Goal: Information Seeking & Learning: Learn about a topic

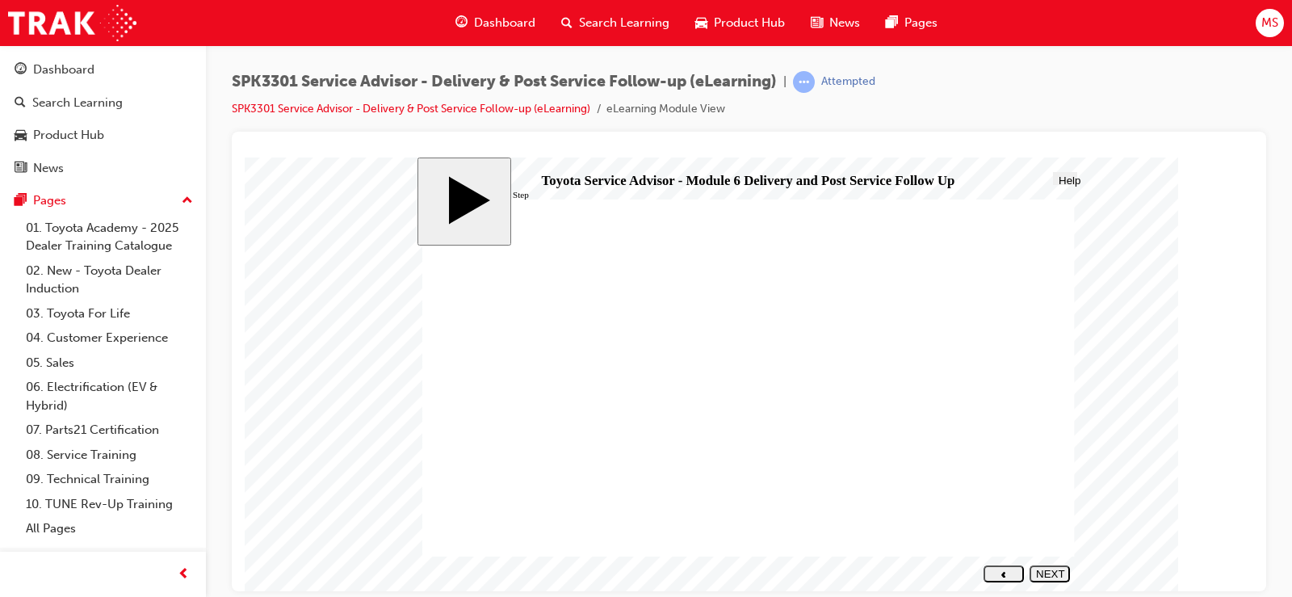
click at [1046, 570] on div "NEXT" at bounding box center [1049, 579] width 27 height 24
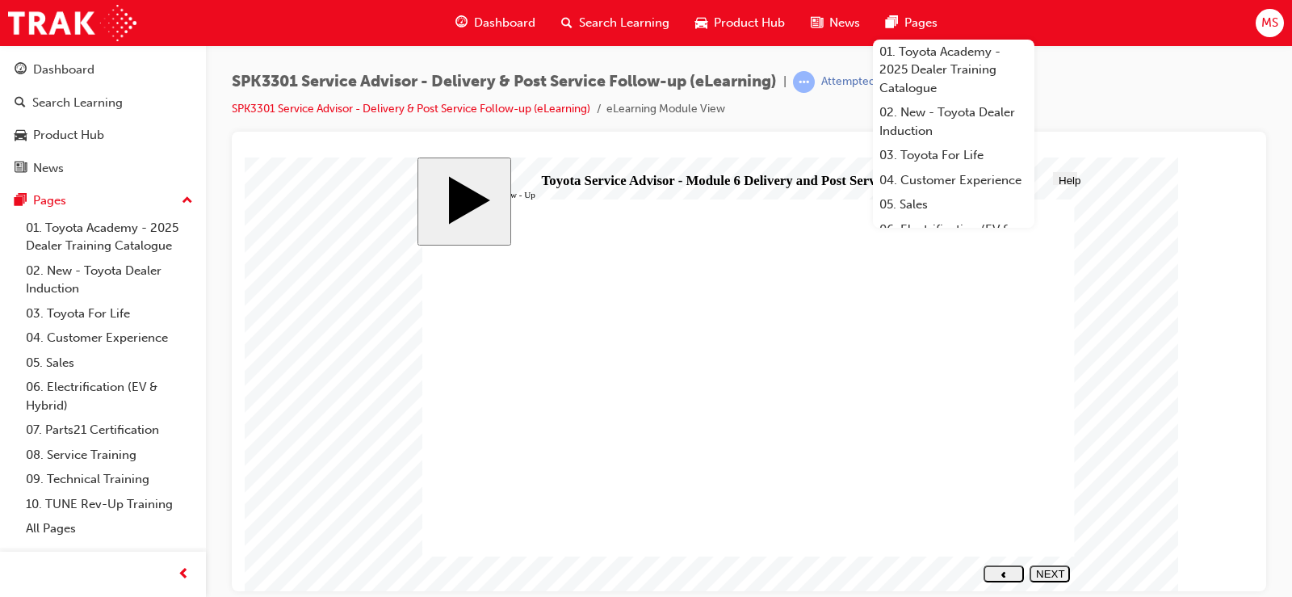
click at [381, 169] on body "slide: Post Service Follow - Up Post Service Follow - Up Round Same Side Corner…" at bounding box center [749, 374] width 1009 height 434
click at [1120, 307] on body "slide: Post Service Follow - Up Post Service Follow - Up Round Same Side Corner…" at bounding box center [749, 374] width 1009 height 434
click at [1112, 174] on body "slide: Post Service Follow - Up Post Service Follow - Up Round Same Side Corner…" at bounding box center [749, 374] width 1009 height 434
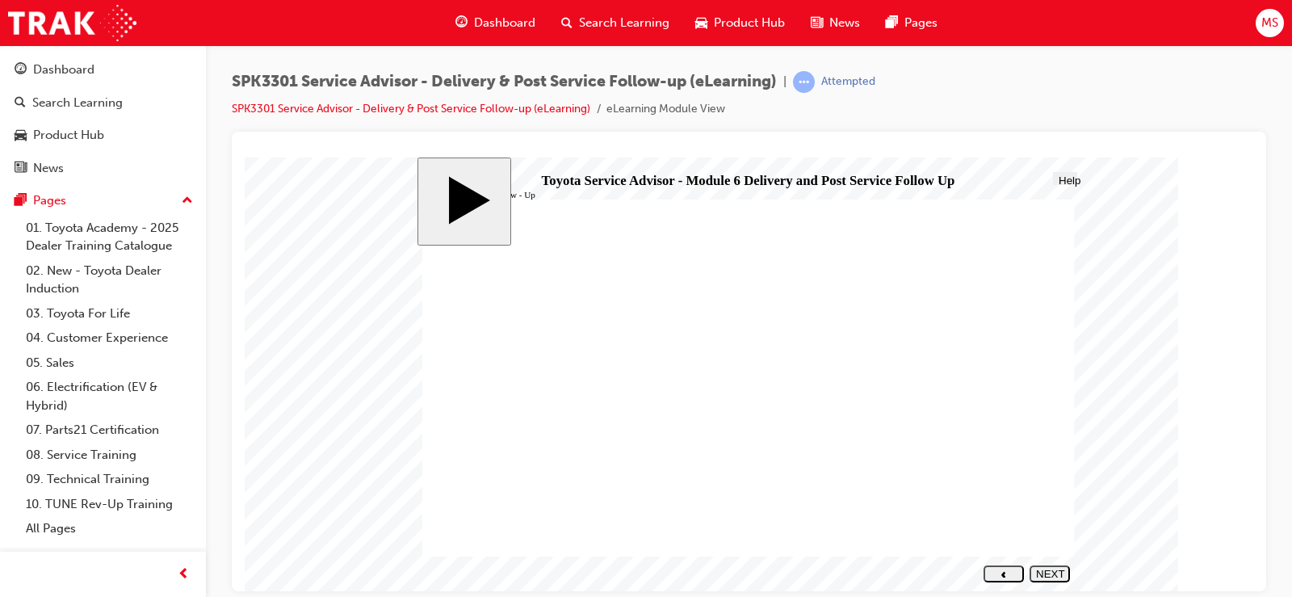
click at [743, 140] on div at bounding box center [749, 361] width 1034 height 459
click at [1055, 573] on div "NEXT" at bounding box center [1049, 579] width 27 height 24
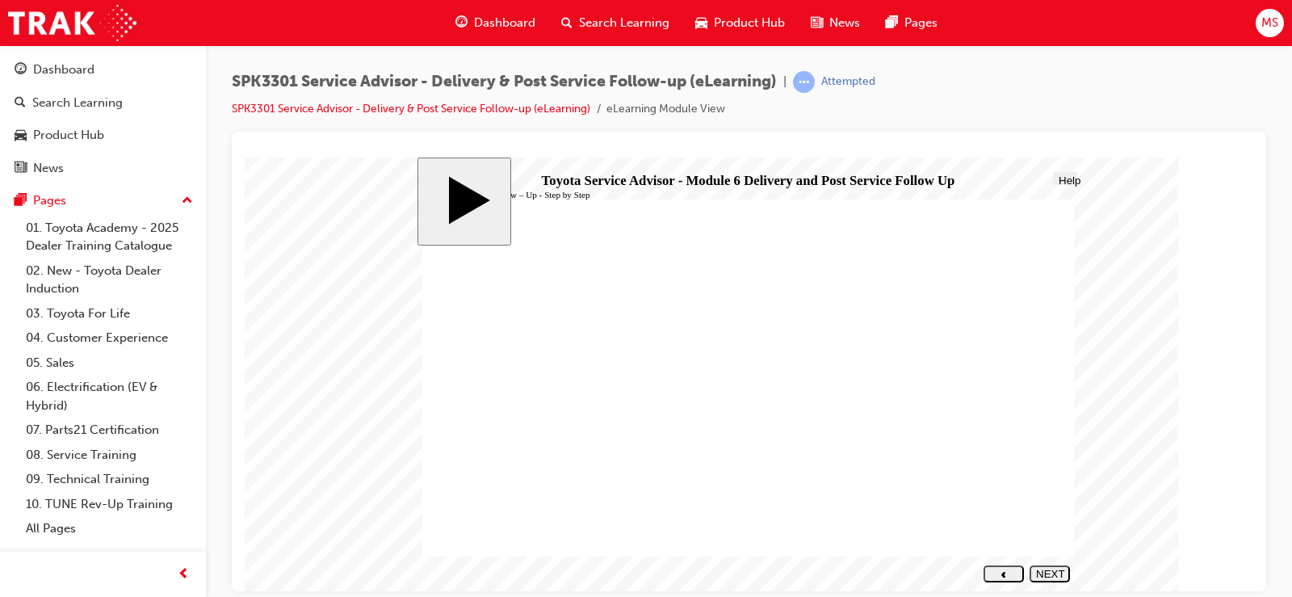
click at [1042, 567] on button "NEXT" at bounding box center [1050, 572] width 40 height 17
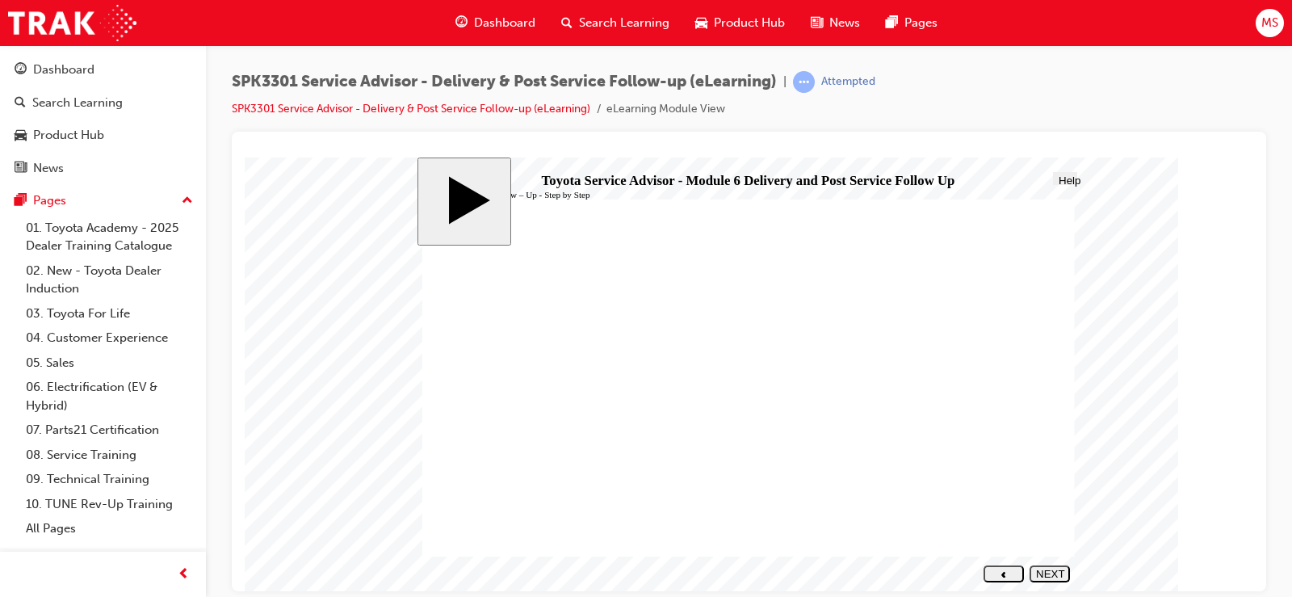
click at [1056, 577] on div "NEXT" at bounding box center [1049, 579] width 27 height 24
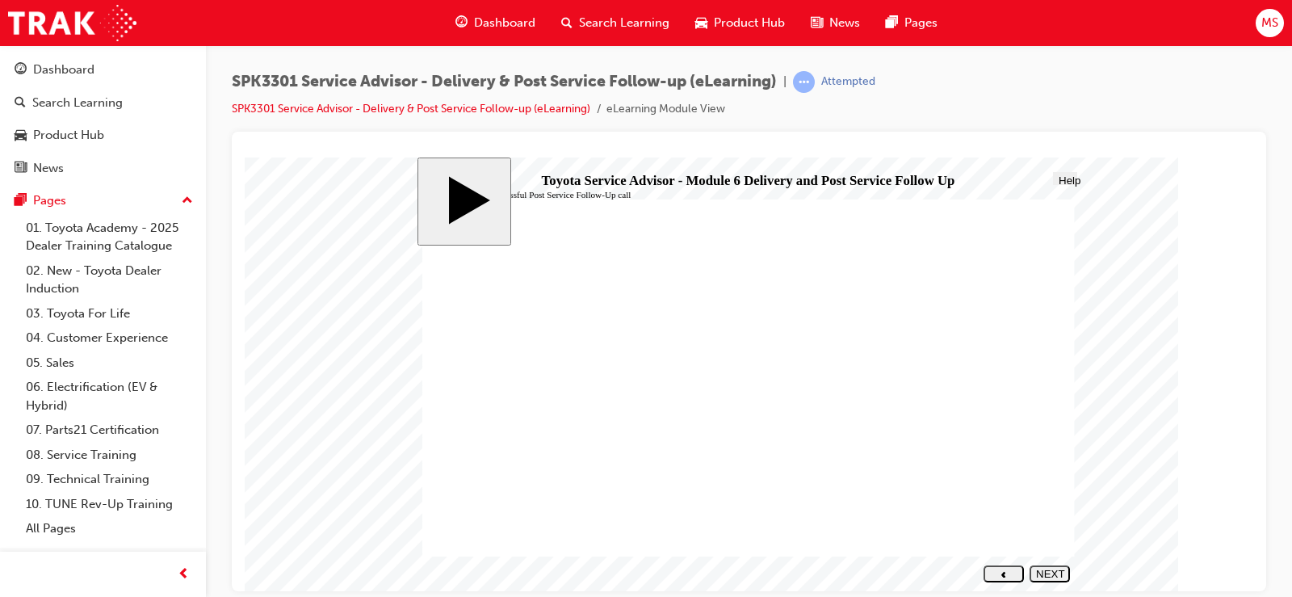
drag, startPoint x: 858, startPoint y: 407, endPoint x: 1013, endPoint y: 411, distance: 155.9
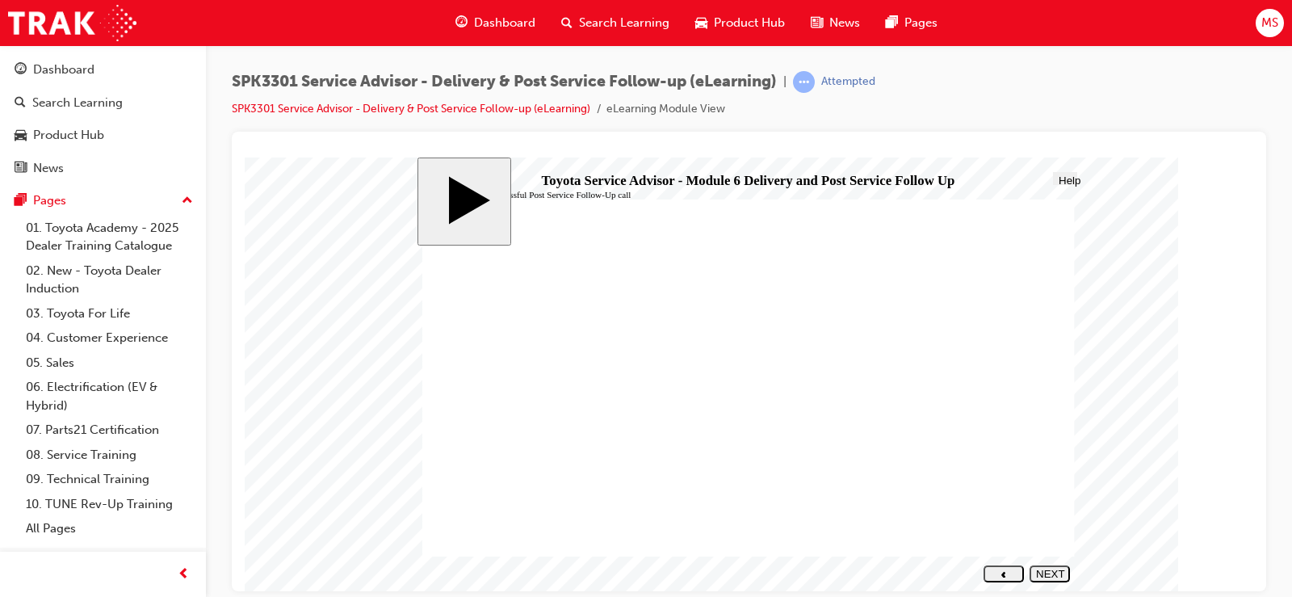
click at [1038, 572] on div "NEXT" at bounding box center [1049, 579] width 27 height 24
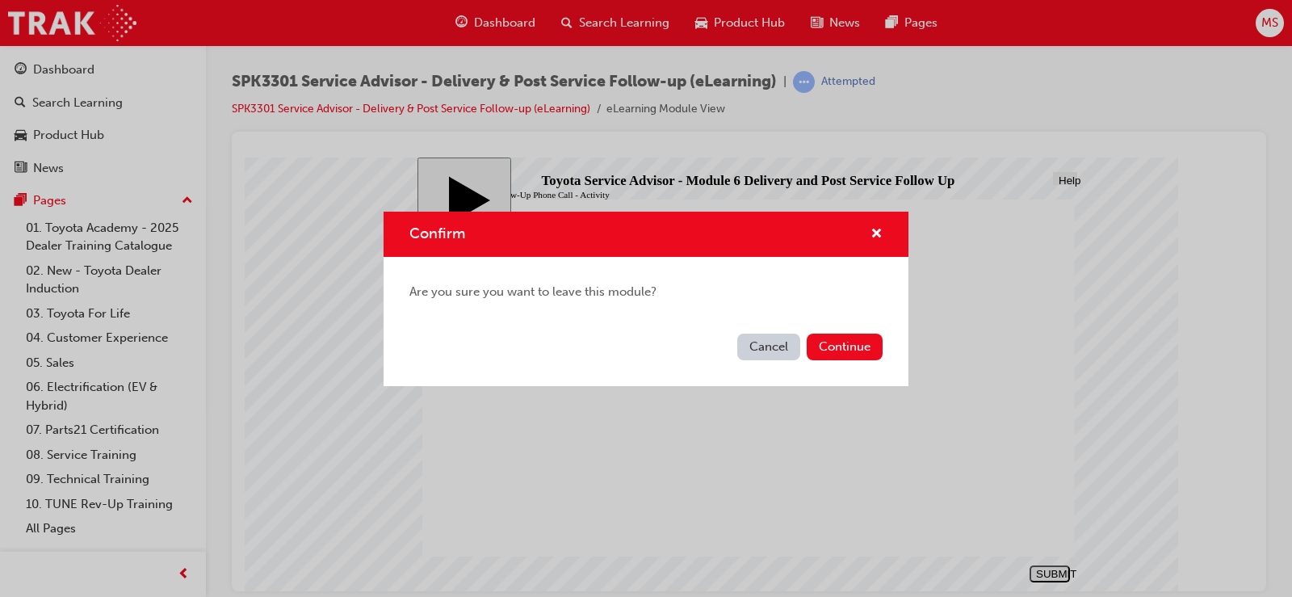
click at [761, 346] on button "Cancel" at bounding box center [768, 346] width 63 height 27
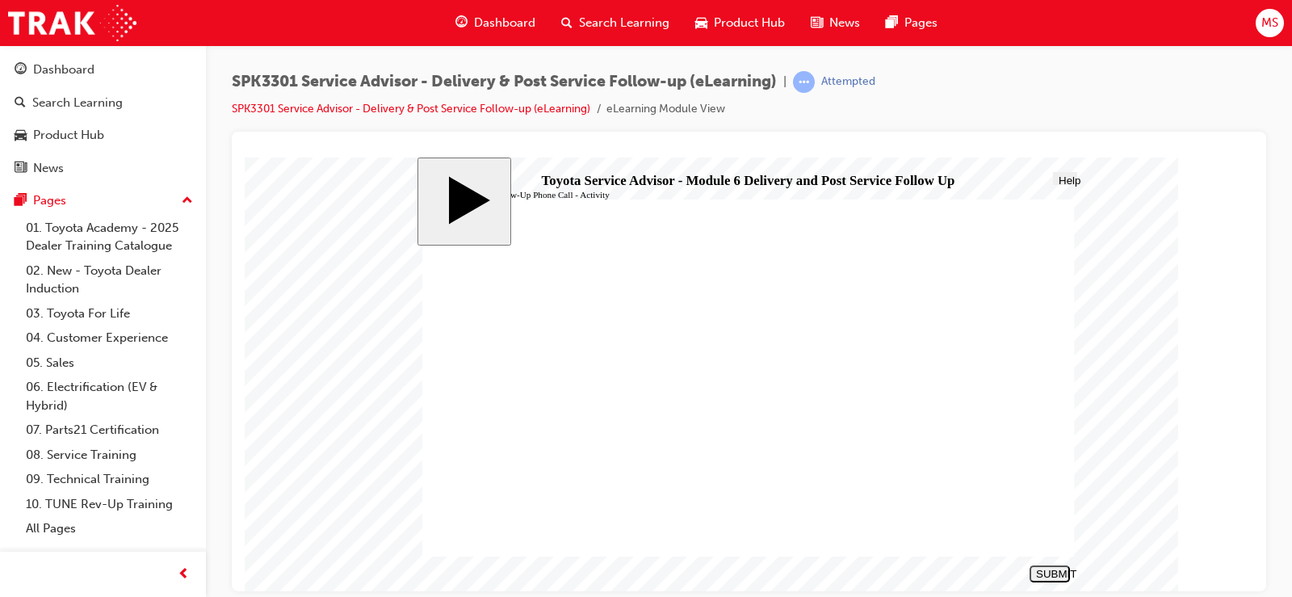
drag, startPoint x: 558, startPoint y: 417, endPoint x: 892, endPoint y: 491, distance: 342.4
drag, startPoint x: 566, startPoint y: 354, endPoint x: 894, endPoint y: 320, distance: 329.6
drag, startPoint x: 609, startPoint y: 351, endPoint x: 938, endPoint y: 321, distance: 330.8
drag, startPoint x: 600, startPoint y: 356, endPoint x: 931, endPoint y: 324, distance: 332.6
drag, startPoint x: 622, startPoint y: 442, endPoint x: 962, endPoint y: 331, distance: 357.7
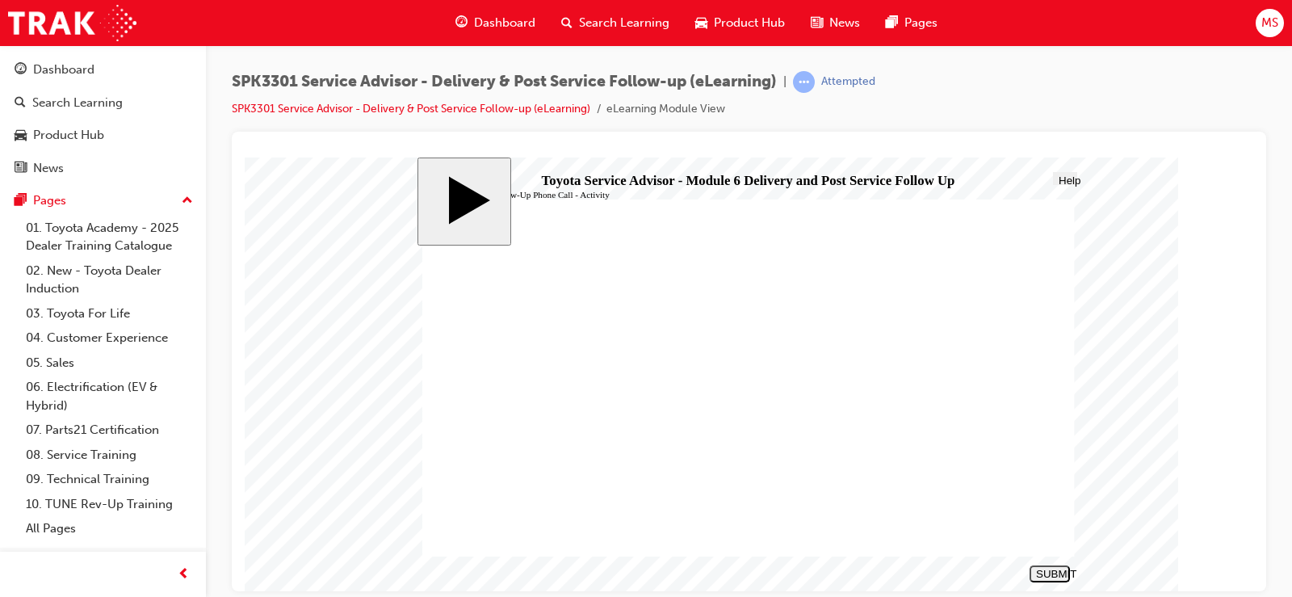
drag, startPoint x: 588, startPoint y: 463, endPoint x: 923, endPoint y: 325, distance: 362.4
drag, startPoint x: 611, startPoint y: 363, endPoint x: 945, endPoint y: 363, distance: 333.5
drag, startPoint x: 550, startPoint y: 429, endPoint x: 904, endPoint y: 380, distance: 357.1
drag, startPoint x: 586, startPoint y: 382, endPoint x: 862, endPoint y: 434, distance: 281.1
drag, startPoint x: 584, startPoint y: 483, endPoint x: 905, endPoint y: 449, distance: 323.2
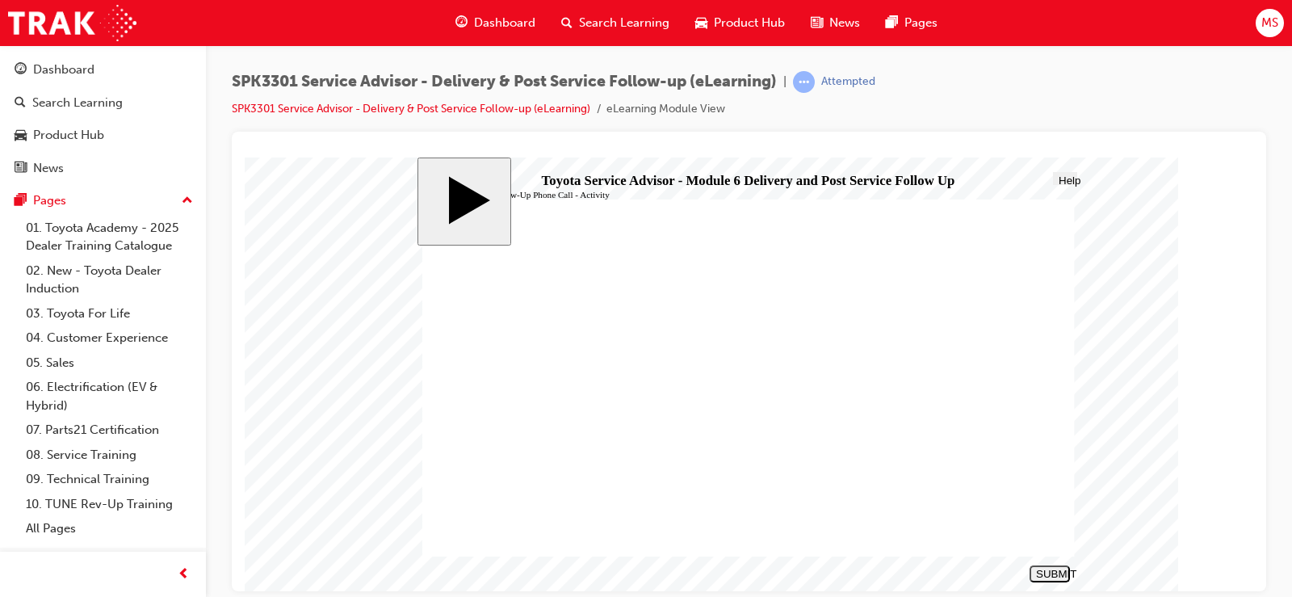
click at [1043, 566] on button "SUBMIT" at bounding box center [1050, 572] width 40 height 17
radio input "true"
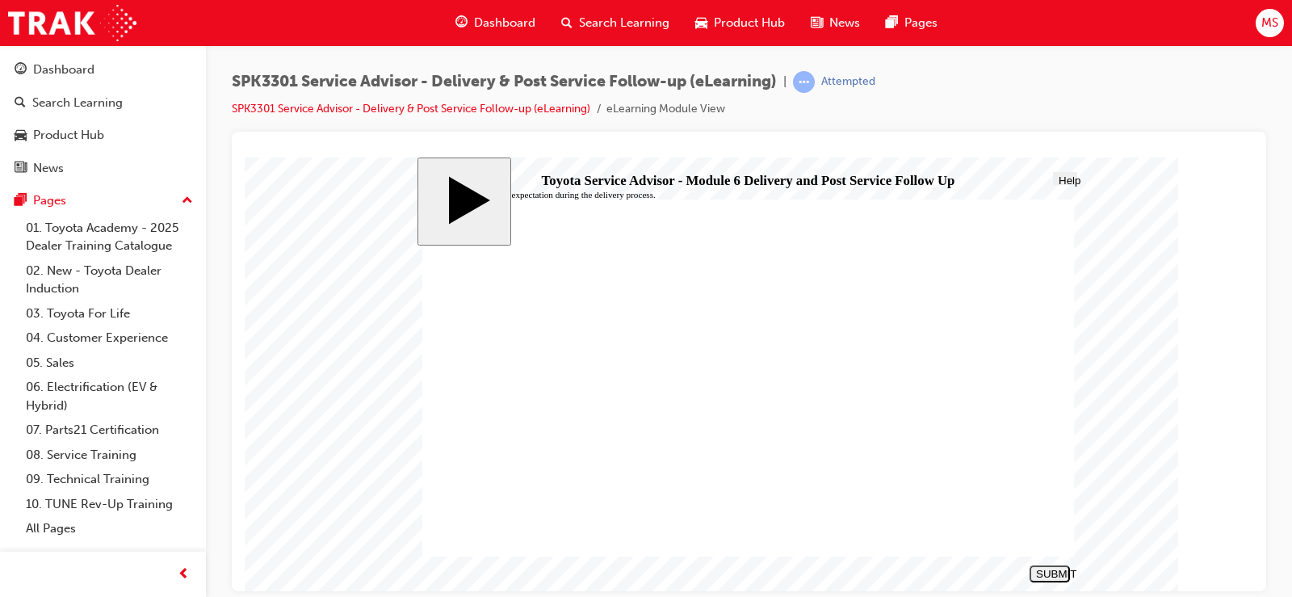
click at [1044, 572] on div "SUBMIT" at bounding box center [1049, 573] width 27 height 12
radio input "true"
click at [1056, 566] on button "SUBMIT" at bounding box center [1050, 572] width 40 height 17
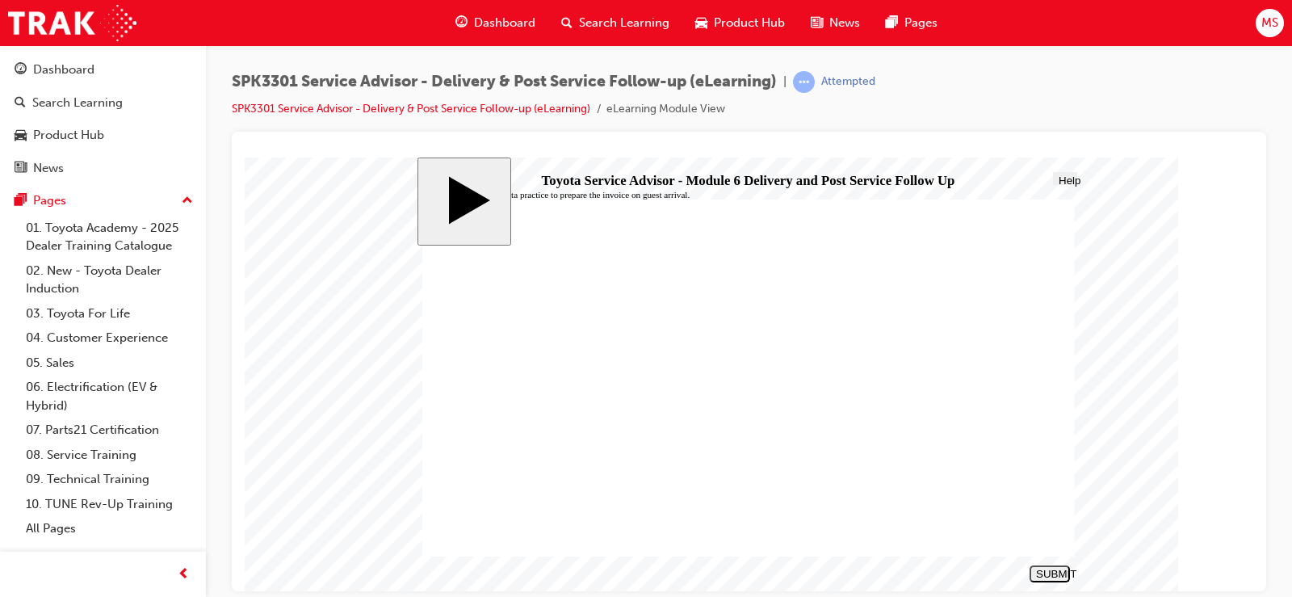
radio input "true"
click at [1046, 572] on div "SUBMIT" at bounding box center [1049, 573] width 27 height 12
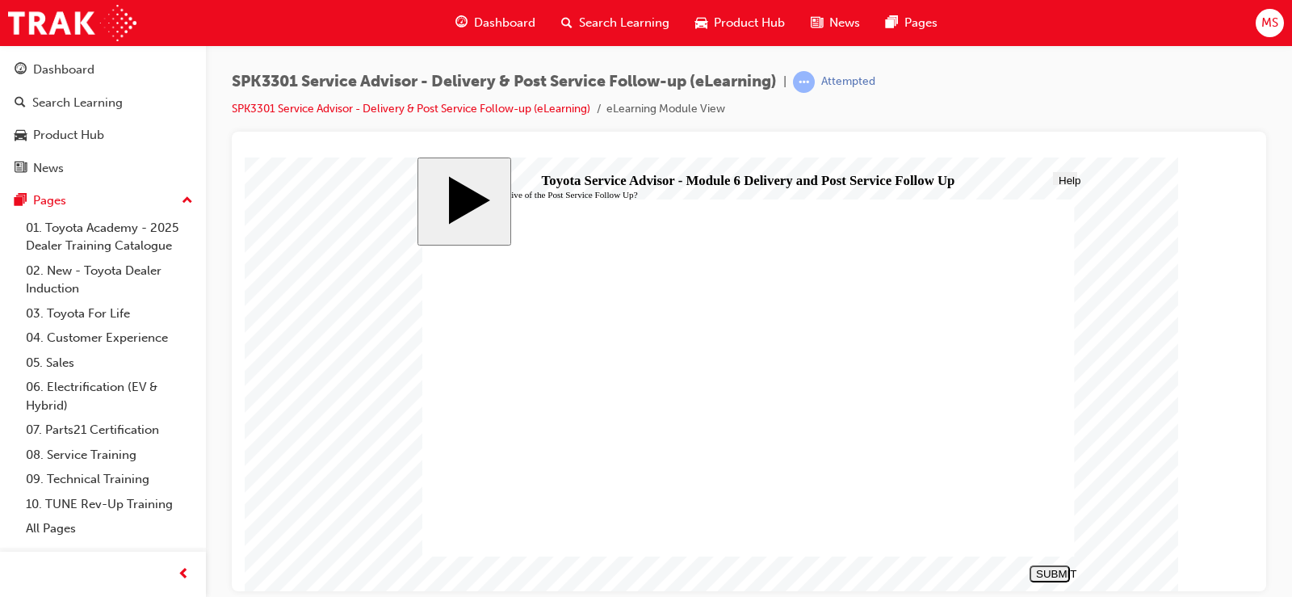
radio input "true"
click at [1045, 572] on div "SUBMIT" at bounding box center [1049, 573] width 27 height 12
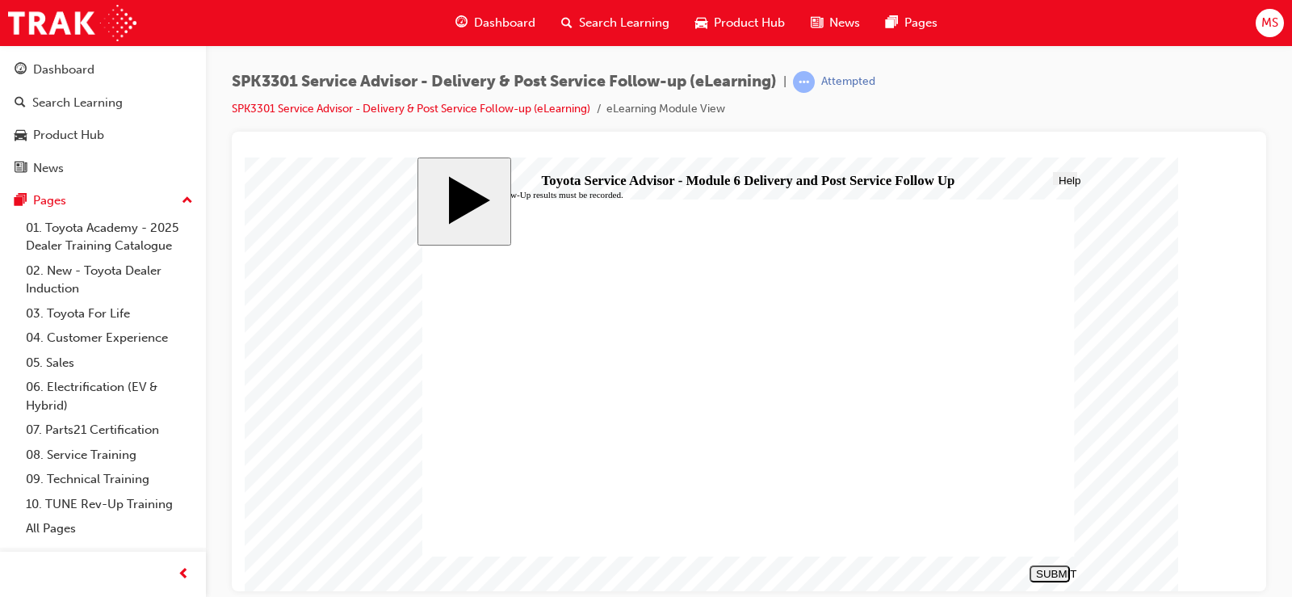
radio input "true"
drag, startPoint x: 1063, startPoint y: 574, endPoint x: 1063, endPoint y: 558, distance: 16.1
click at [1063, 572] on div "SUBMIT" at bounding box center [1049, 573] width 27 height 12
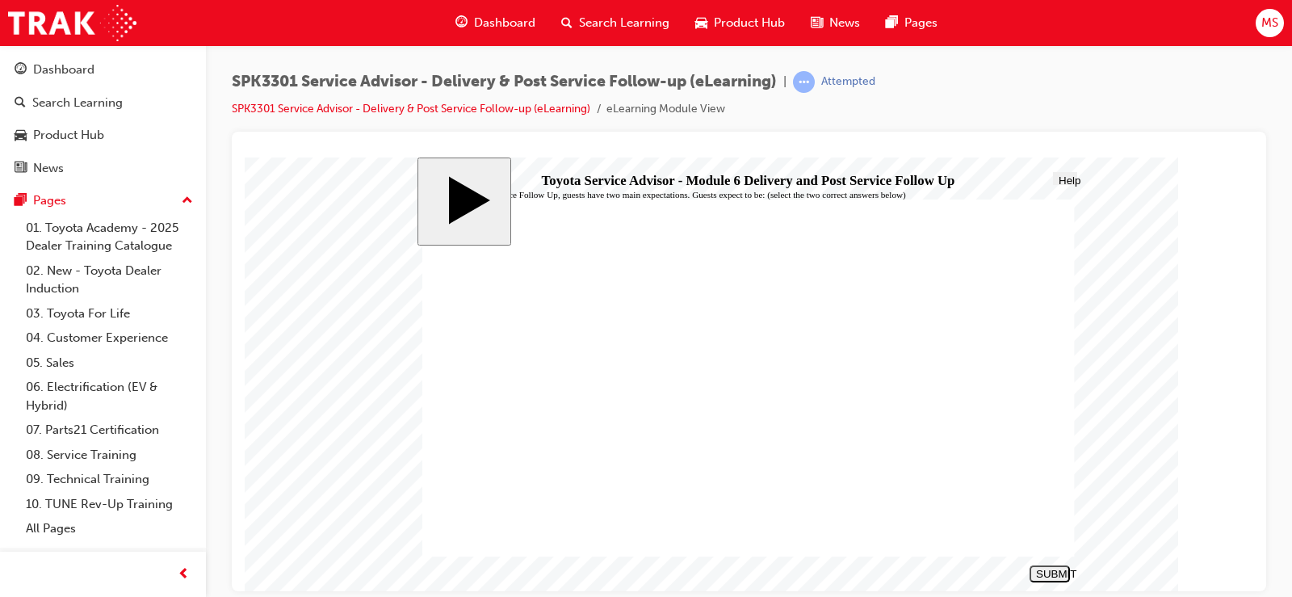
checkbox input "true"
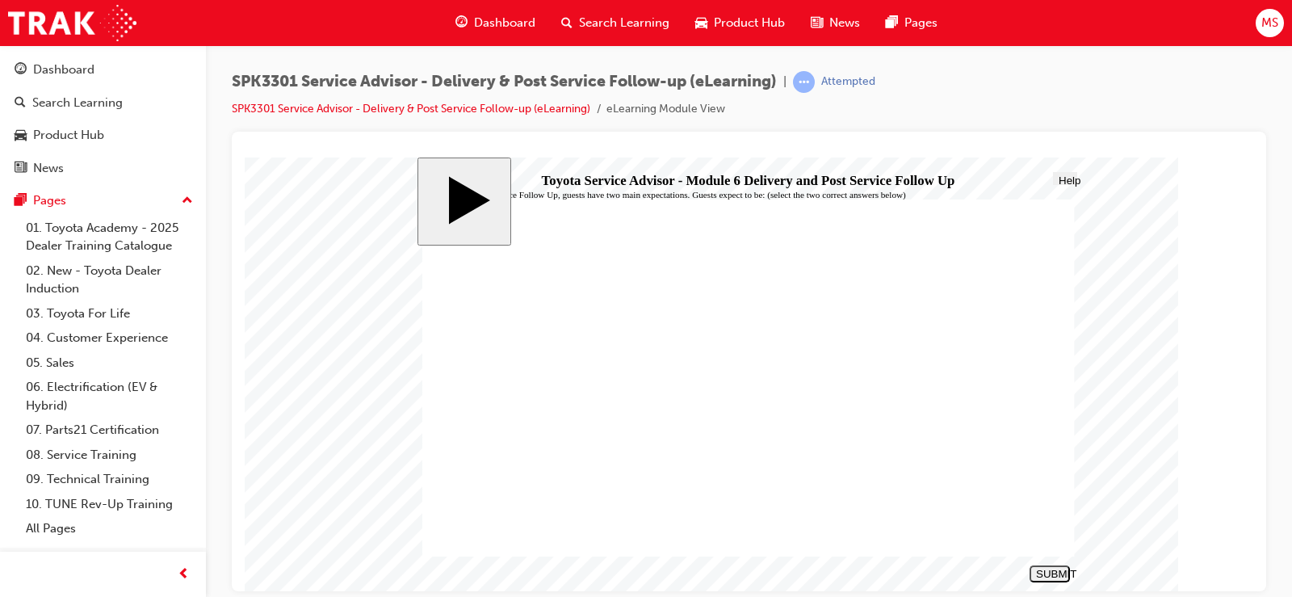
checkbox input "true"
click at [1050, 569] on div "SUBMIT" at bounding box center [1049, 573] width 27 height 12
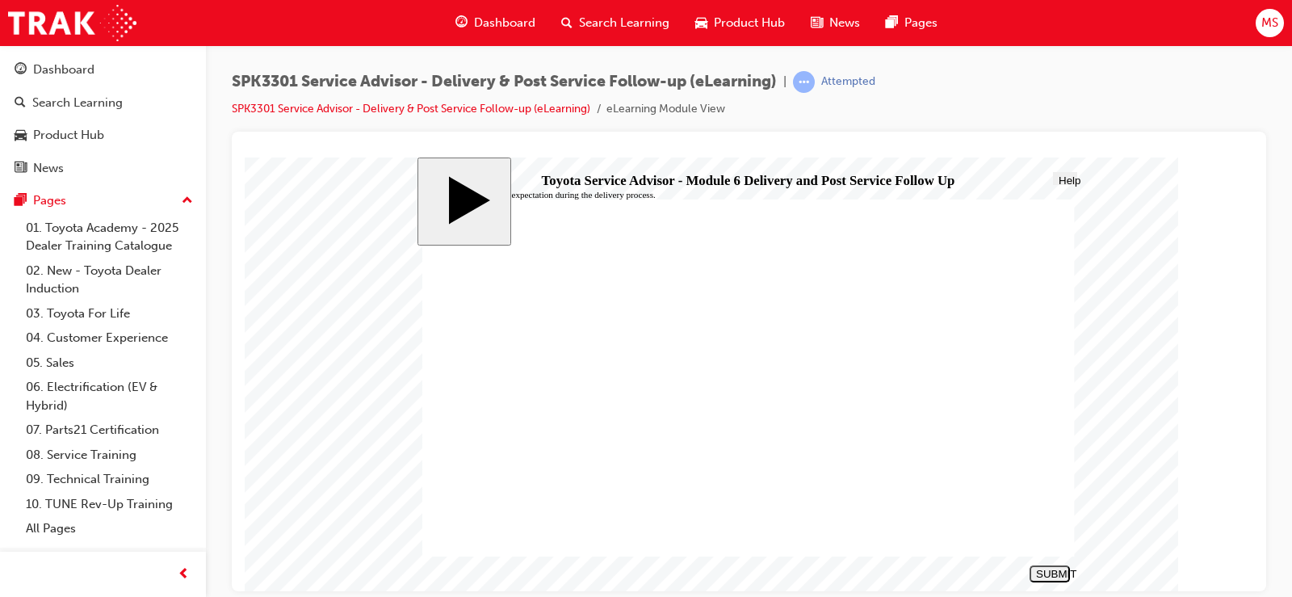
radio input "true"
click at [1046, 572] on div "SUBMIT" at bounding box center [1049, 573] width 27 height 12
